Goal: Find specific page/section: Find specific page/section

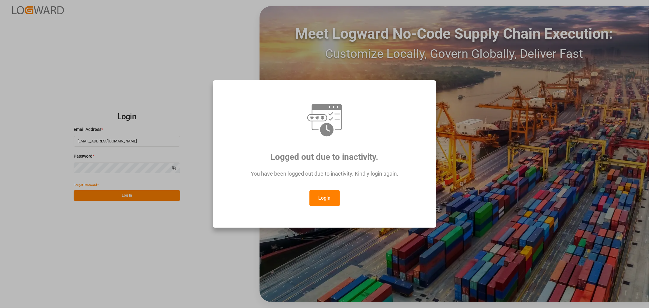
click at [319, 199] on button "Login" at bounding box center [325, 198] width 30 height 16
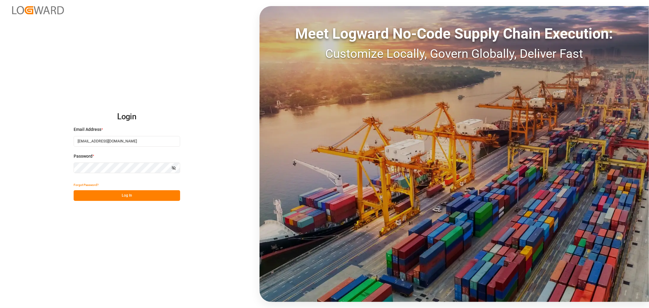
click at [113, 200] on button "Log In" at bounding box center [127, 195] width 107 height 11
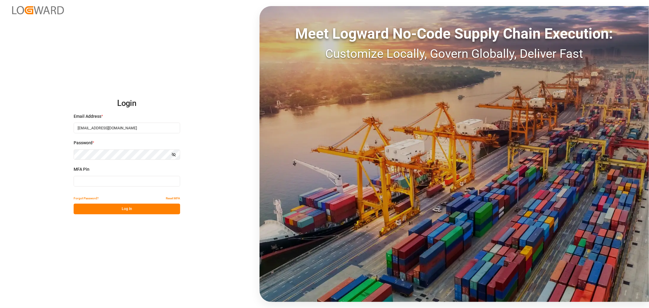
click at [93, 184] on input at bounding box center [127, 181] width 107 height 11
type input "497697"
click at [149, 209] on button "Log In" at bounding box center [127, 209] width 107 height 11
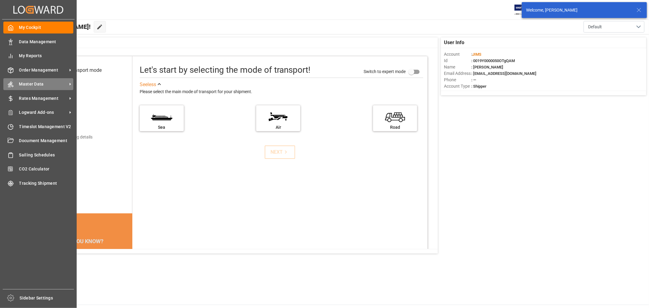
click at [31, 83] on span "Master Data" at bounding box center [43, 84] width 48 height 6
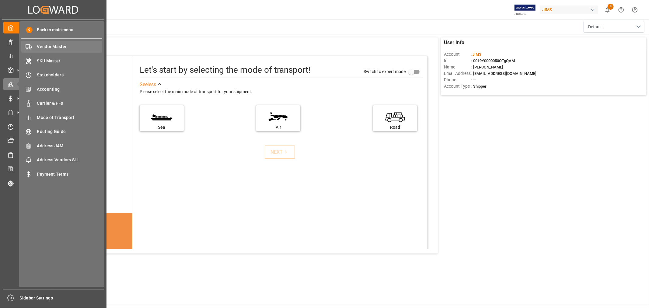
click at [62, 46] on span "Vendor Master" at bounding box center [69, 47] width 65 height 6
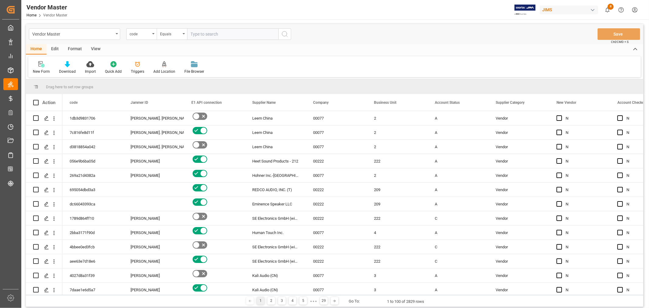
click at [205, 37] on input "text" at bounding box center [232, 34] width 91 height 12
click at [152, 33] on div "code" at bounding box center [141, 34] width 30 height 12
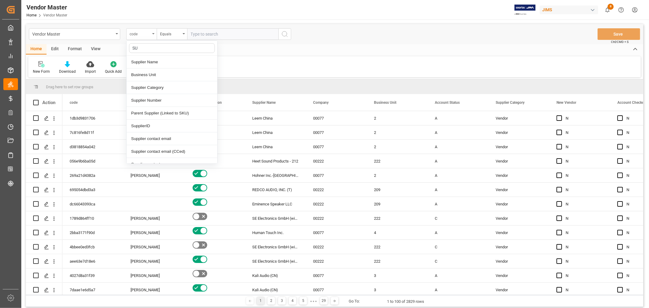
type input "SUP"
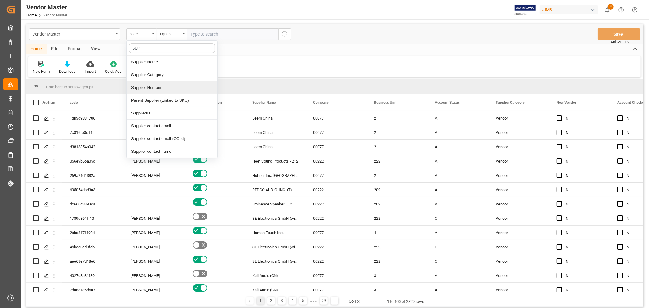
click at [156, 86] on div "Supplier Number" at bounding box center [172, 87] width 91 height 13
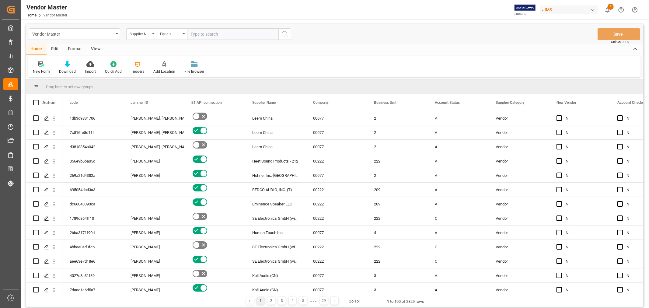
click at [205, 33] on input "text" at bounding box center [232, 34] width 91 height 12
type input "767275"
click at [288, 31] on icon "search button" at bounding box center [284, 33] width 7 height 7
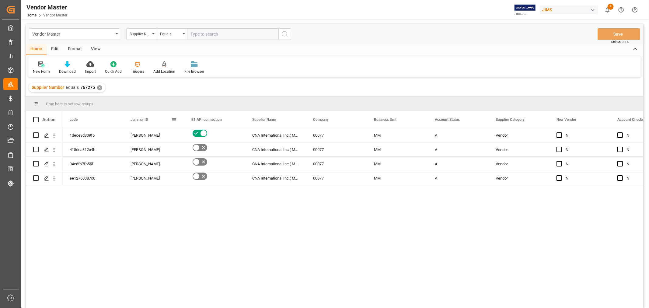
click at [175, 117] on span at bounding box center [173, 119] width 5 height 5
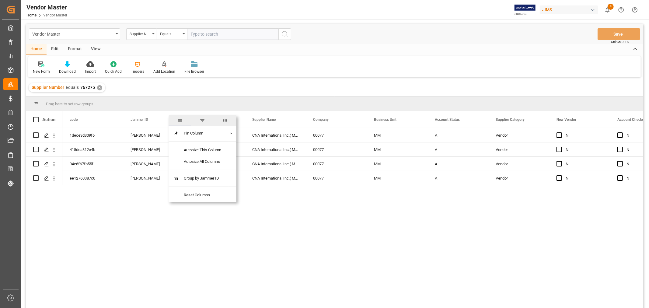
click at [225, 121] on span "columns" at bounding box center [224, 120] width 5 height 5
click at [173, 135] on input "Toggle Select All Columns" at bounding box center [174, 135] width 5 height 5
checkbox input "false"
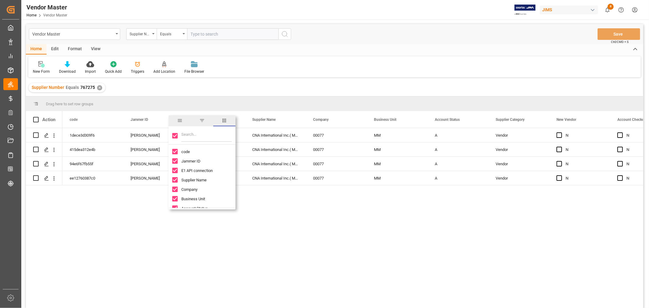
checkbox input "false"
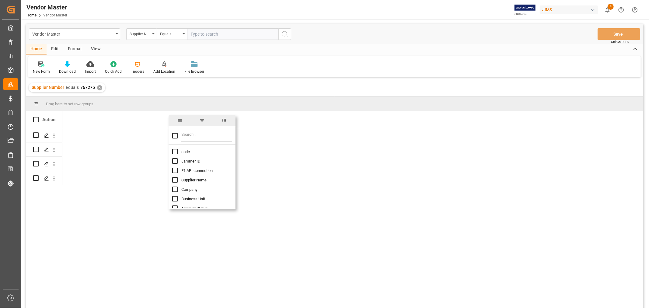
click at [184, 136] on input "Filter Columns Input" at bounding box center [206, 136] width 51 height 12
type input "SUPP"
click at [183, 198] on span "Supplier contact email" at bounding box center [200, 199] width 38 height 5
checkbox input "false"
checkbox input "true"
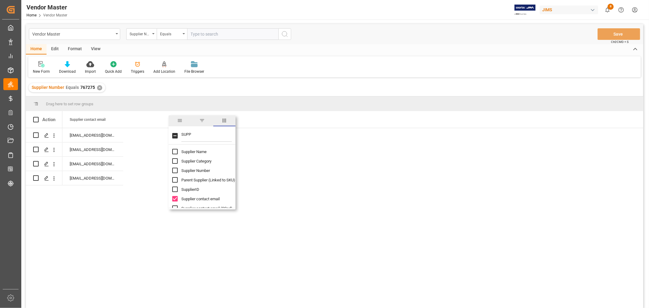
drag, startPoint x: 233, startPoint y: 186, endPoint x: 234, endPoint y: 198, distance: 11.6
click at [234, 198] on div "Supplier Name Supplier Category Supplier Number Parent Supplier (Linked to SKU)…" at bounding box center [202, 176] width 67 height 63
click at [176, 189] on input "Supplier contact email (CCed) column toggle visibility (hidden)" at bounding box center [174, 190] width 5 height 5
checkbox input "true"
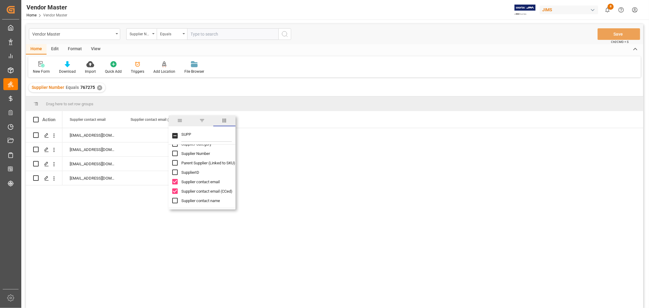
click at [175, 200] on input "Supplier contact name column toggle visibility (hidden)" at bounding box center [174, 200] width 5 height 5
checkbox input "true"
click at [174, 170] on input "SupplierID column toggle visibility (hidden)" at bounding box center [174, 172] width 5 height 5
checkbox input "true"
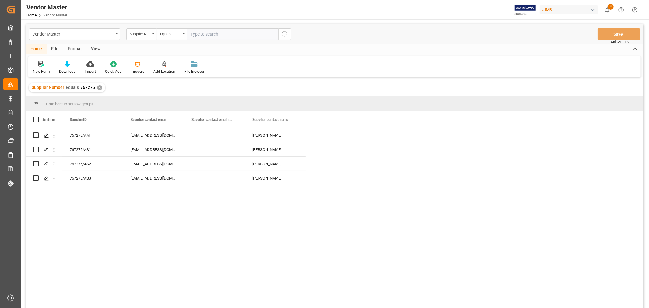
click at [386, 184] on div "[EMAIL_ADDRESS][DOMAIN_NAME] [PERSON_NAME] 767275/AM [EMAIL_ADDRESS][DOMAIN_NAM…" at bounding box center [352, 220] width 581 height 184
